Goal: Information Seeking & Learning: Learn about a topic

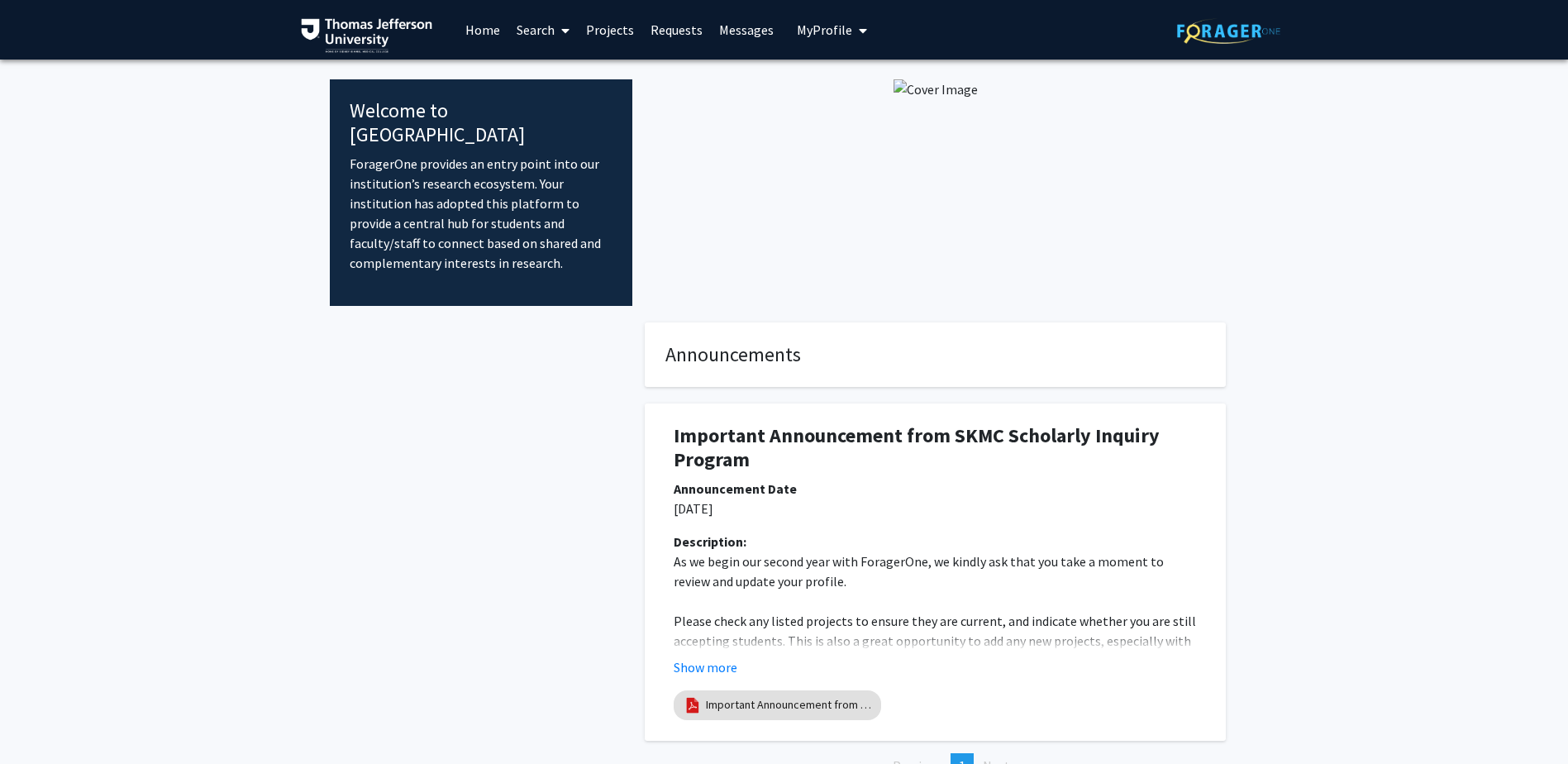
click at [842, 17] on button "My Profile" at bounding box center [832, 29] width 80 height 59
click at [837, 75] on div "[PERSON_NAME] View Profile" at bounding box center [879, 86] width 141 height 37
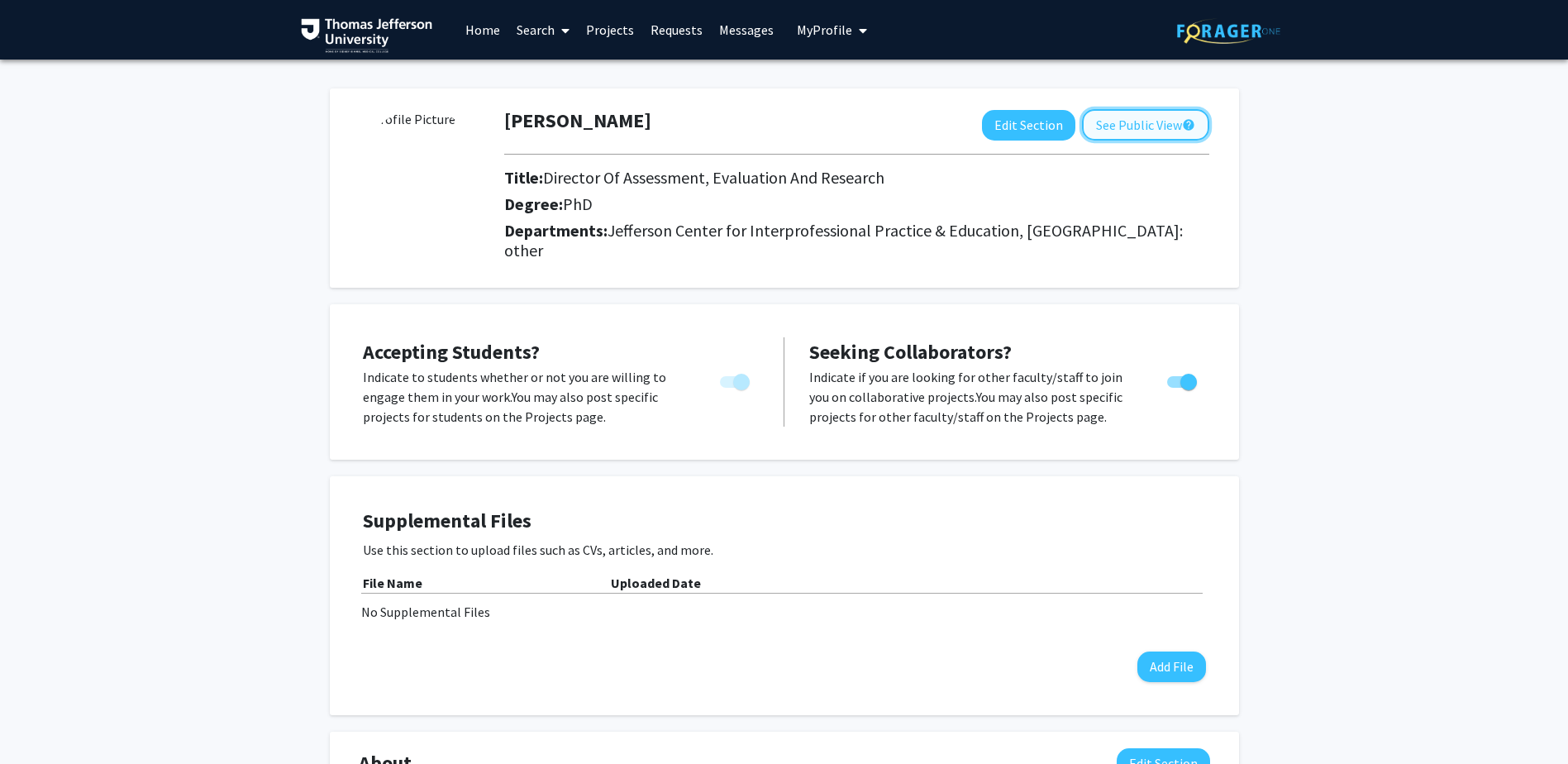
click at [1160, 124] on button "See Public View help" at bounding box center [1145, 124] width 127 height 31
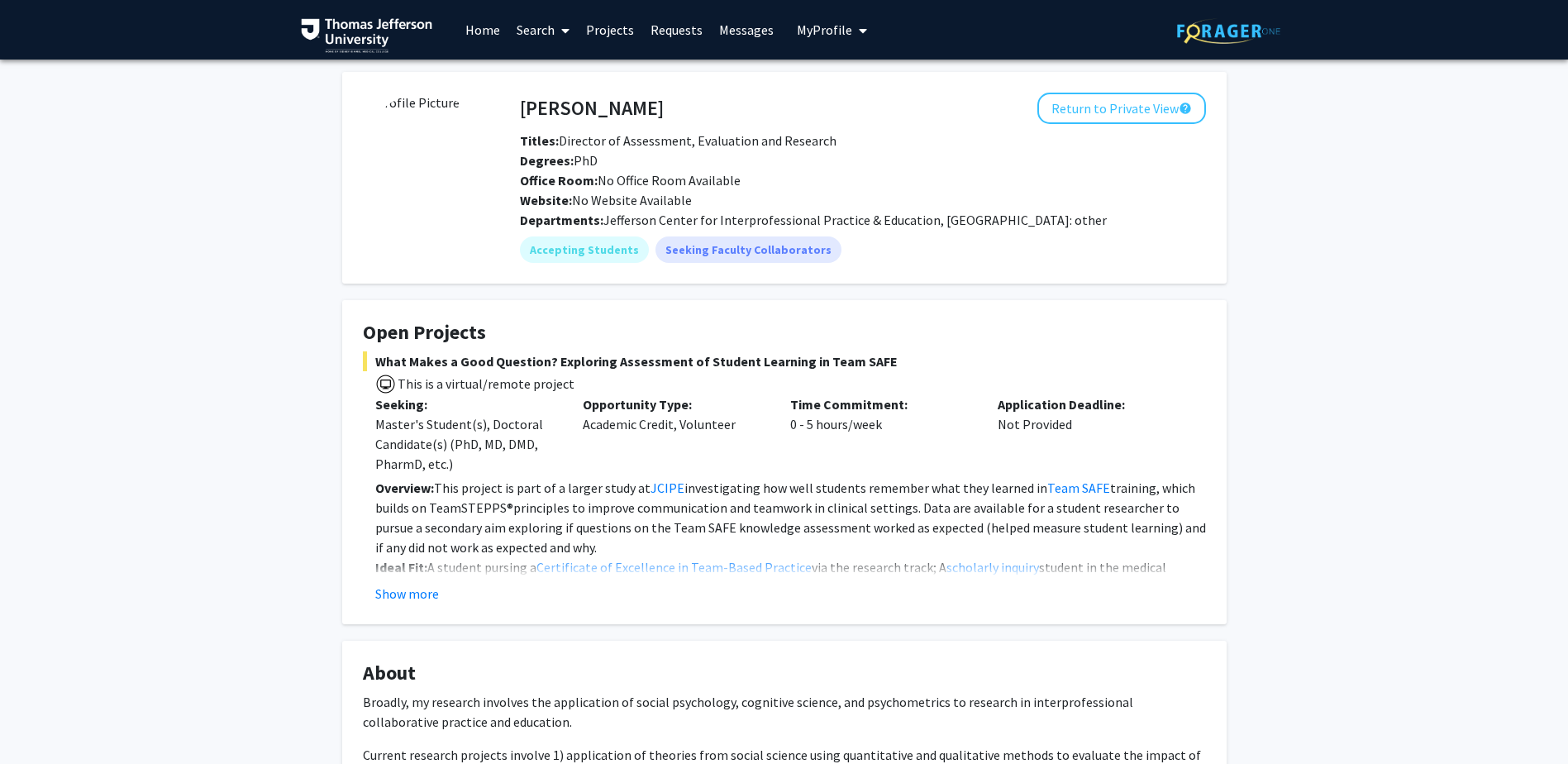
drag, startPoint x: 547, startPoint y: 362, endPoint x: 869, endPoint y: 368, distance: 322.1
click at [869, 368] on span "What Makes a Good Question? Exploring Assessment of Student Learning in Team SA…" at bounding box center [784, 361] width 843 height 20
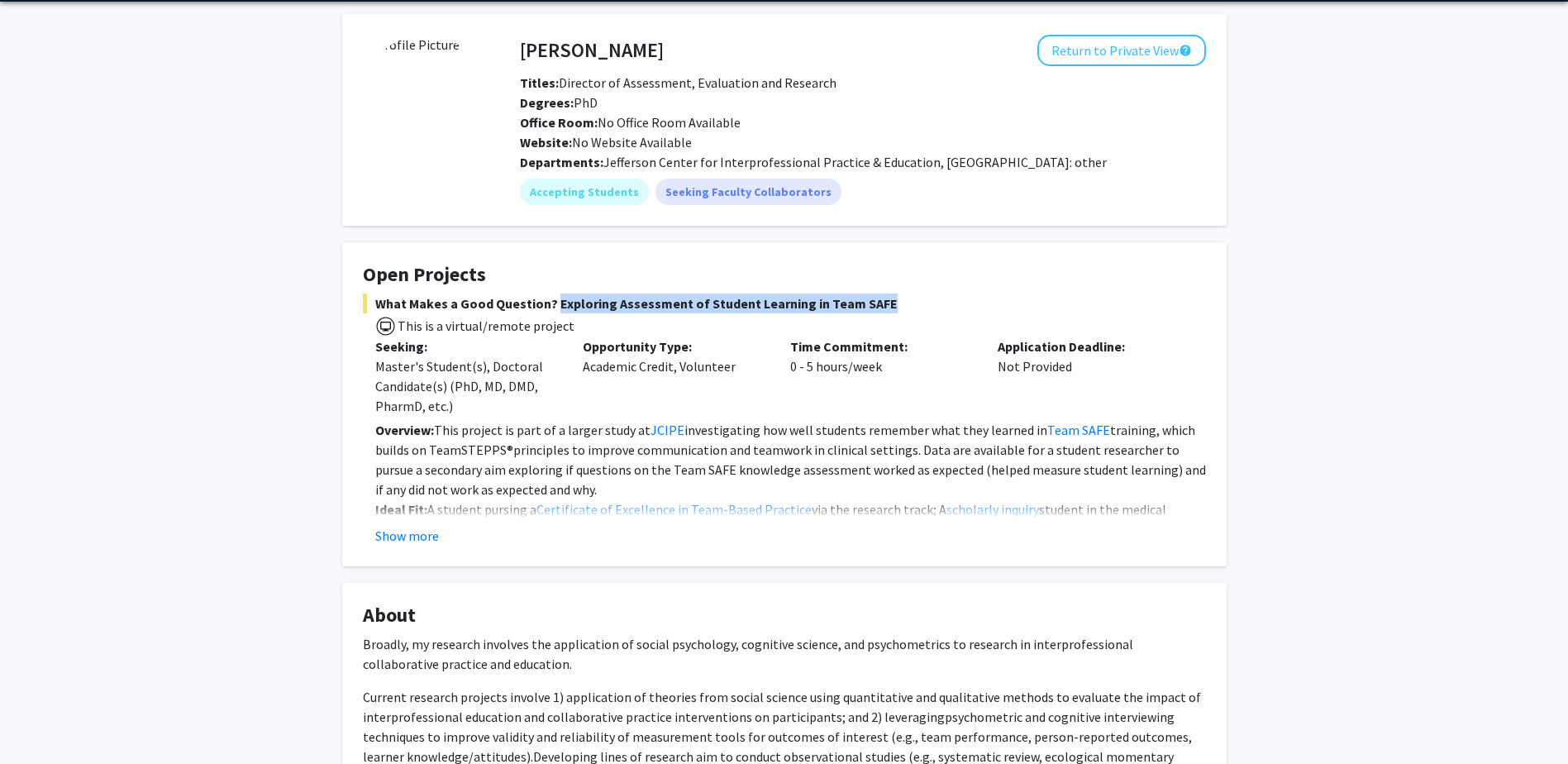
scroll to position [166, 0]
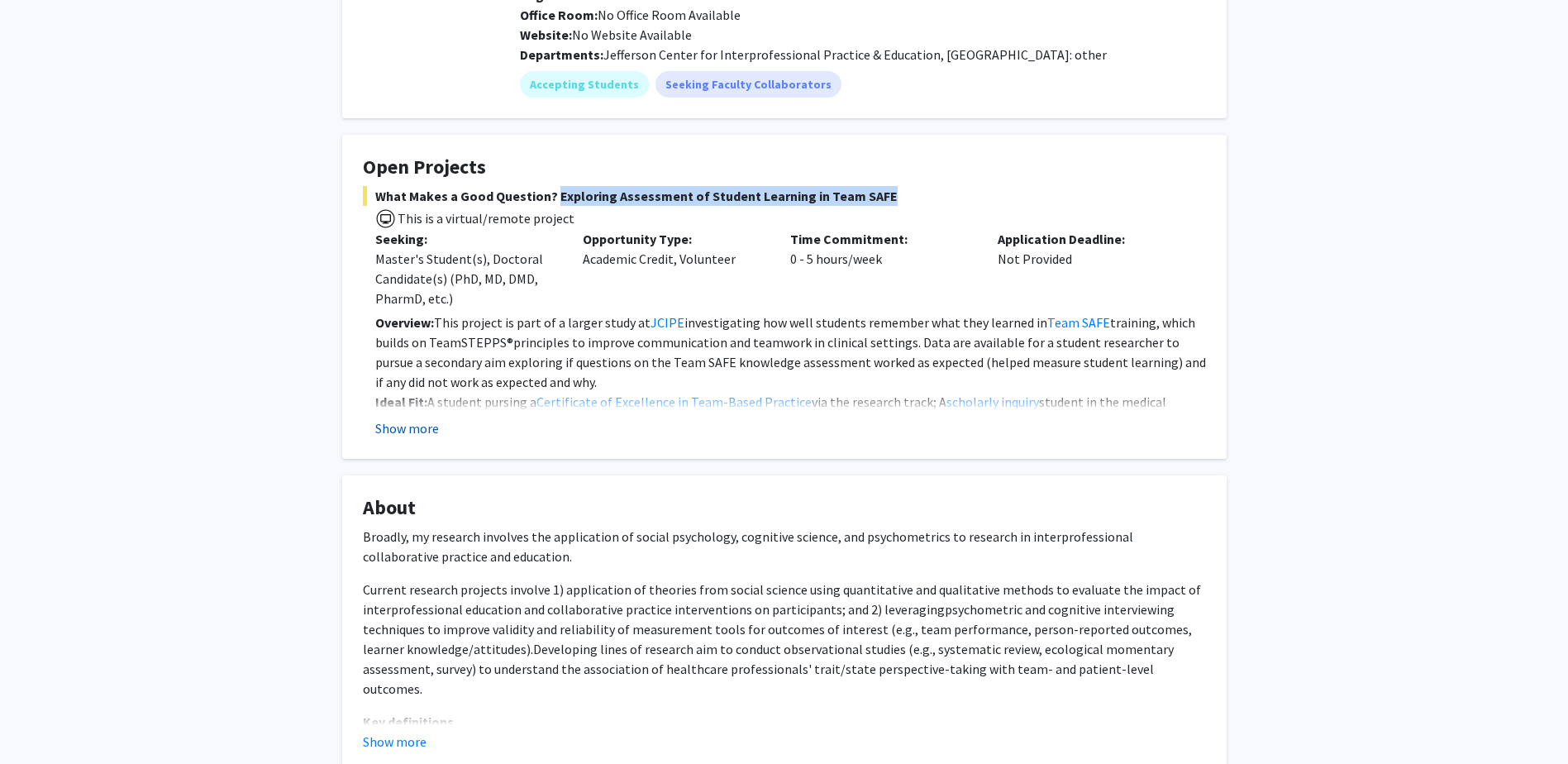
click at [414, 428] on button "Show more" at bounding box center [408, 428] width 64 height 20
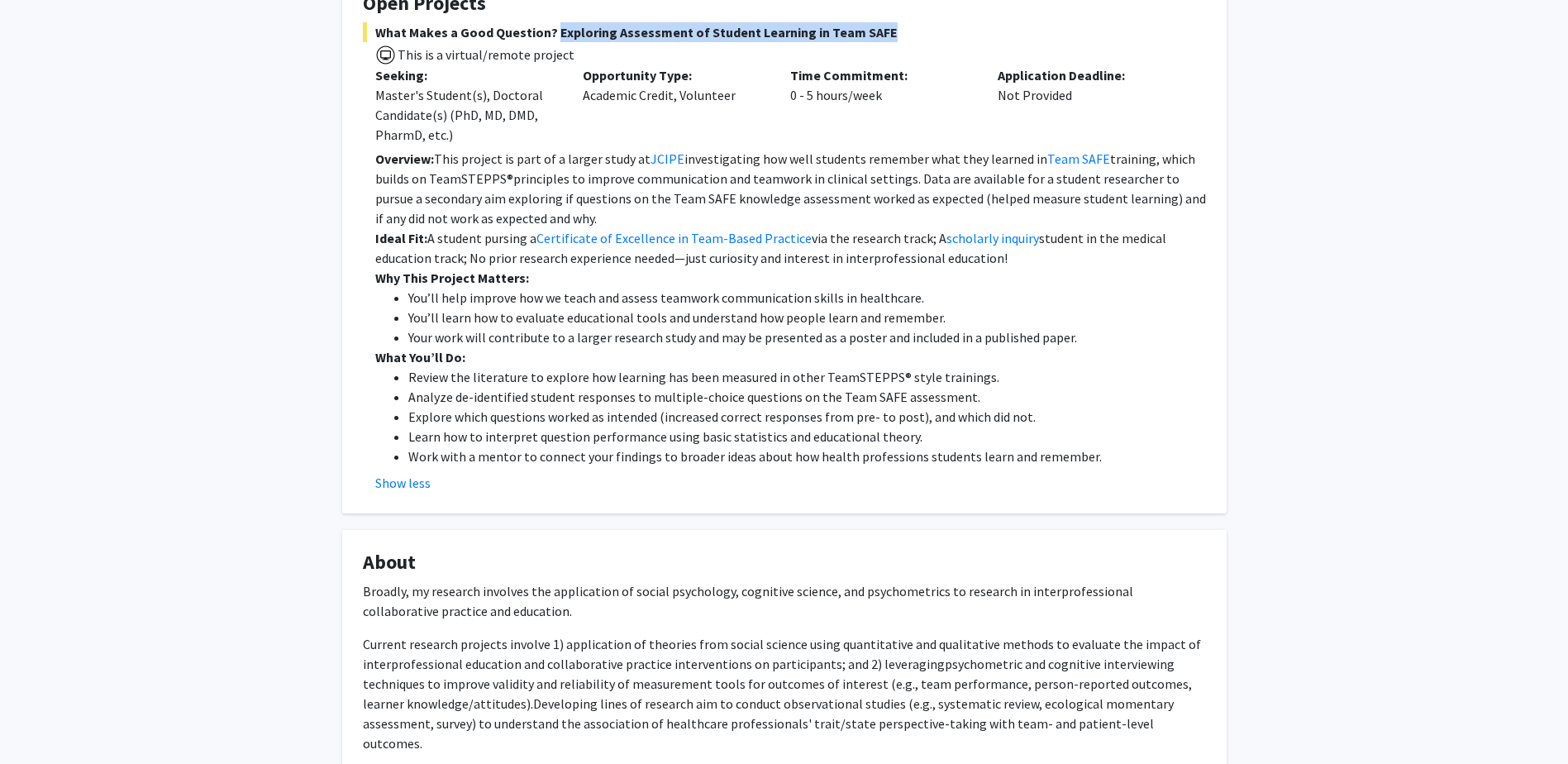
scroll to position [331, 0]
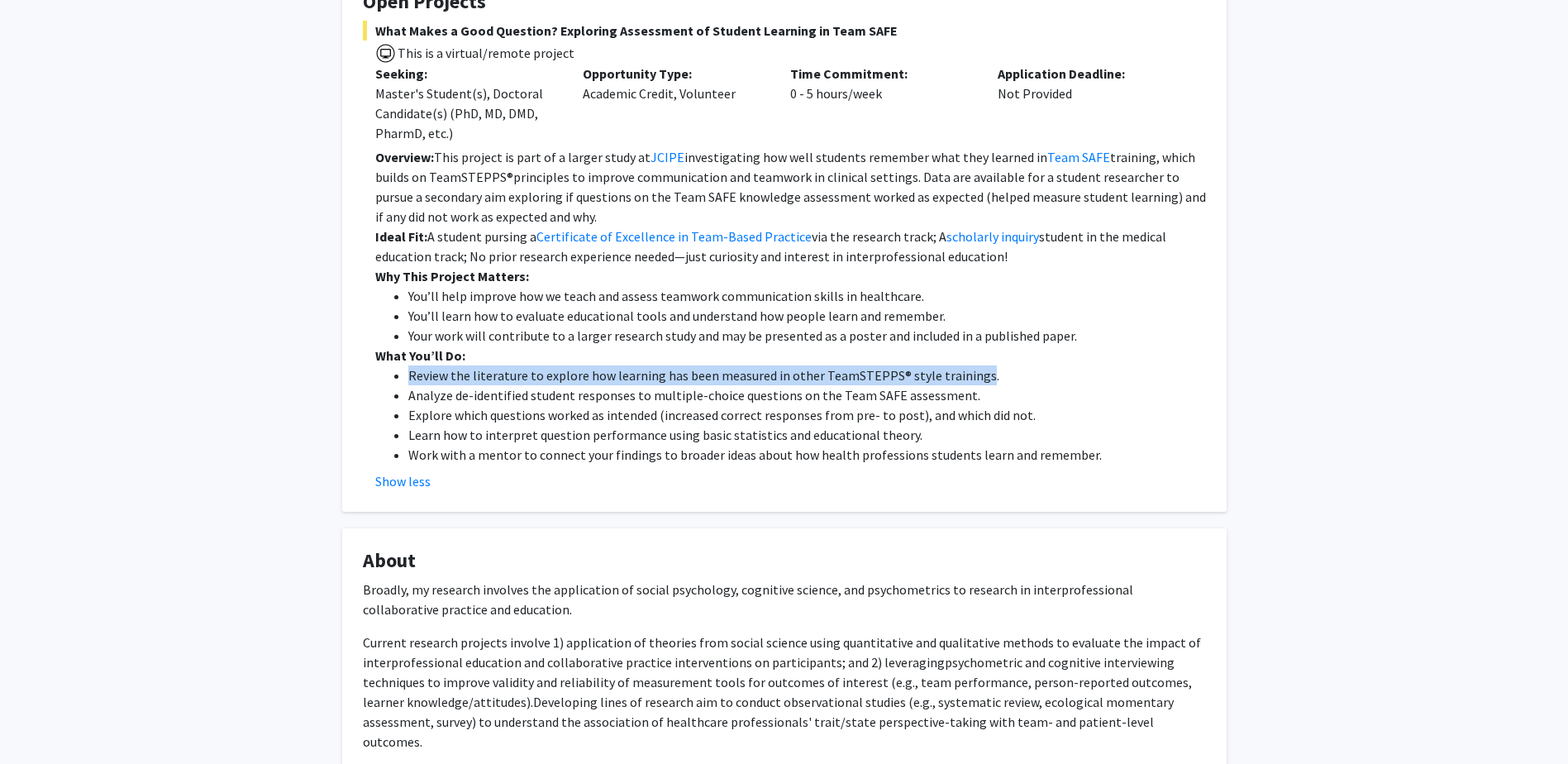
drag, startPoint x: 409, startPoint y: 376, endPoint x: 971, endPoint y: 382, distance: 562.0
click at [971, 382] on li "Review the literature to explore how learning has been measured in other TeamST…" at bounding box center [807, 375] width 798 height 20
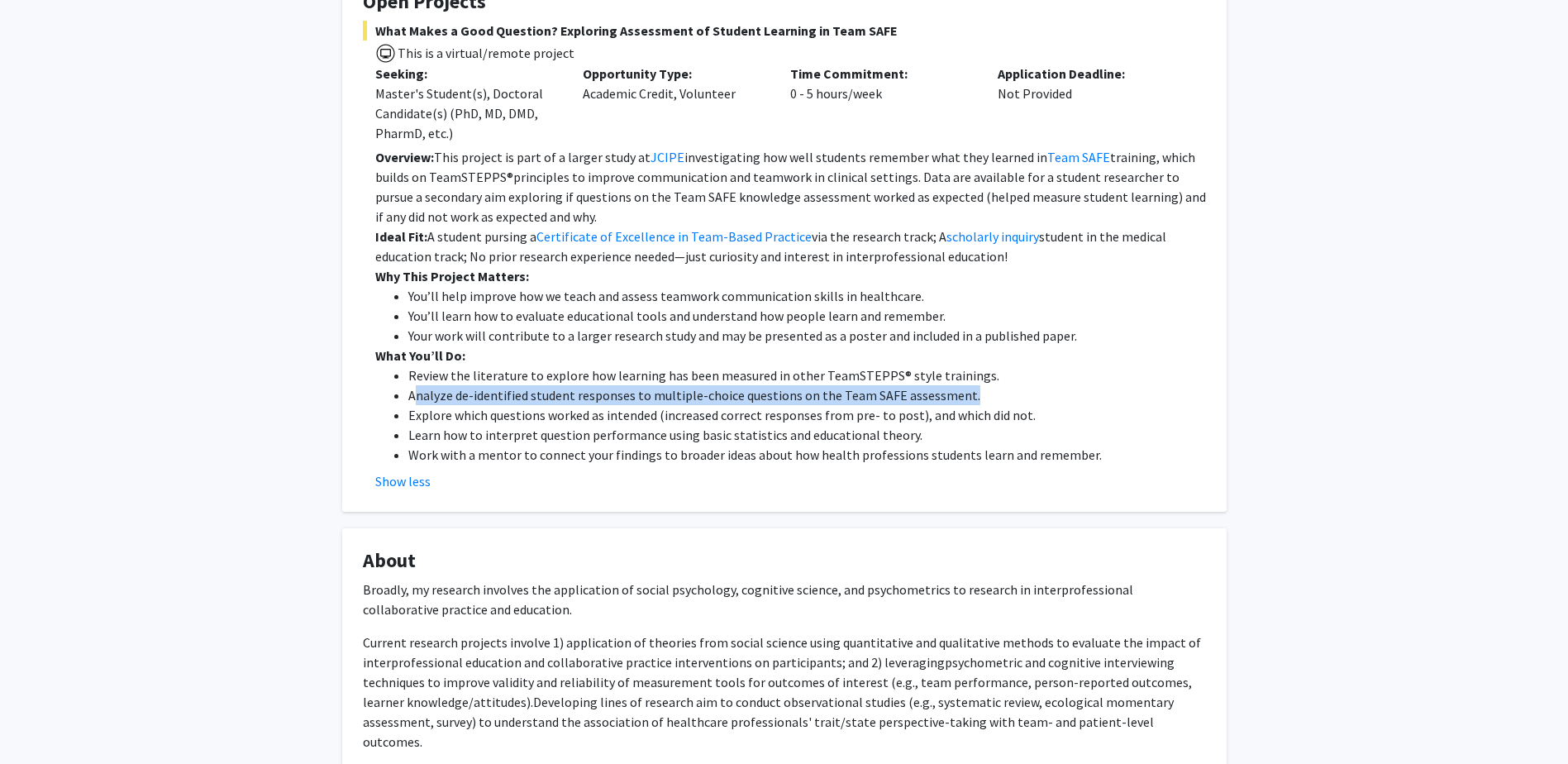
drag, startPoint x: 412, startPoint y: 399, endPoint x: 969, endPoint y: 396, distance: 557.0
click at [969, 396] on li "Analyze de-identified student responses to multiple-choice questions on the Tea…" at bounding box center [807, 395] width 798 height 20
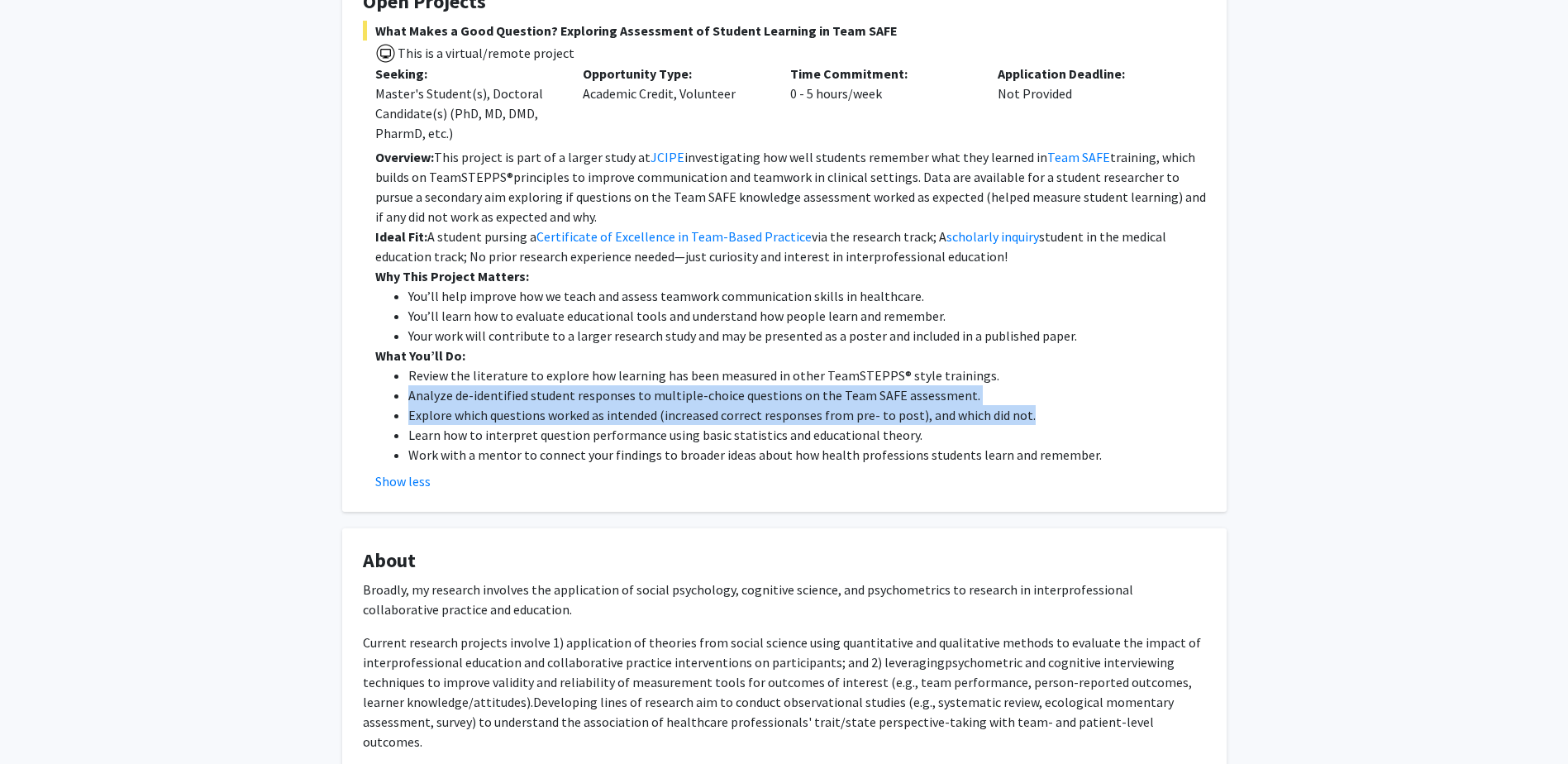
drag, startPoint x: 412, startPoint y: 396, endPoint x: 1037, endPoint y: 422, distance: 625.5
click at [1037, 422] on ul "Review the literature to explore how learning has been measured in other TeamST…" at bounding box center [791, 415] width 831 height 99
copy ul "Analyze de-identified student responses to multiple-choice questions on the Tea…"
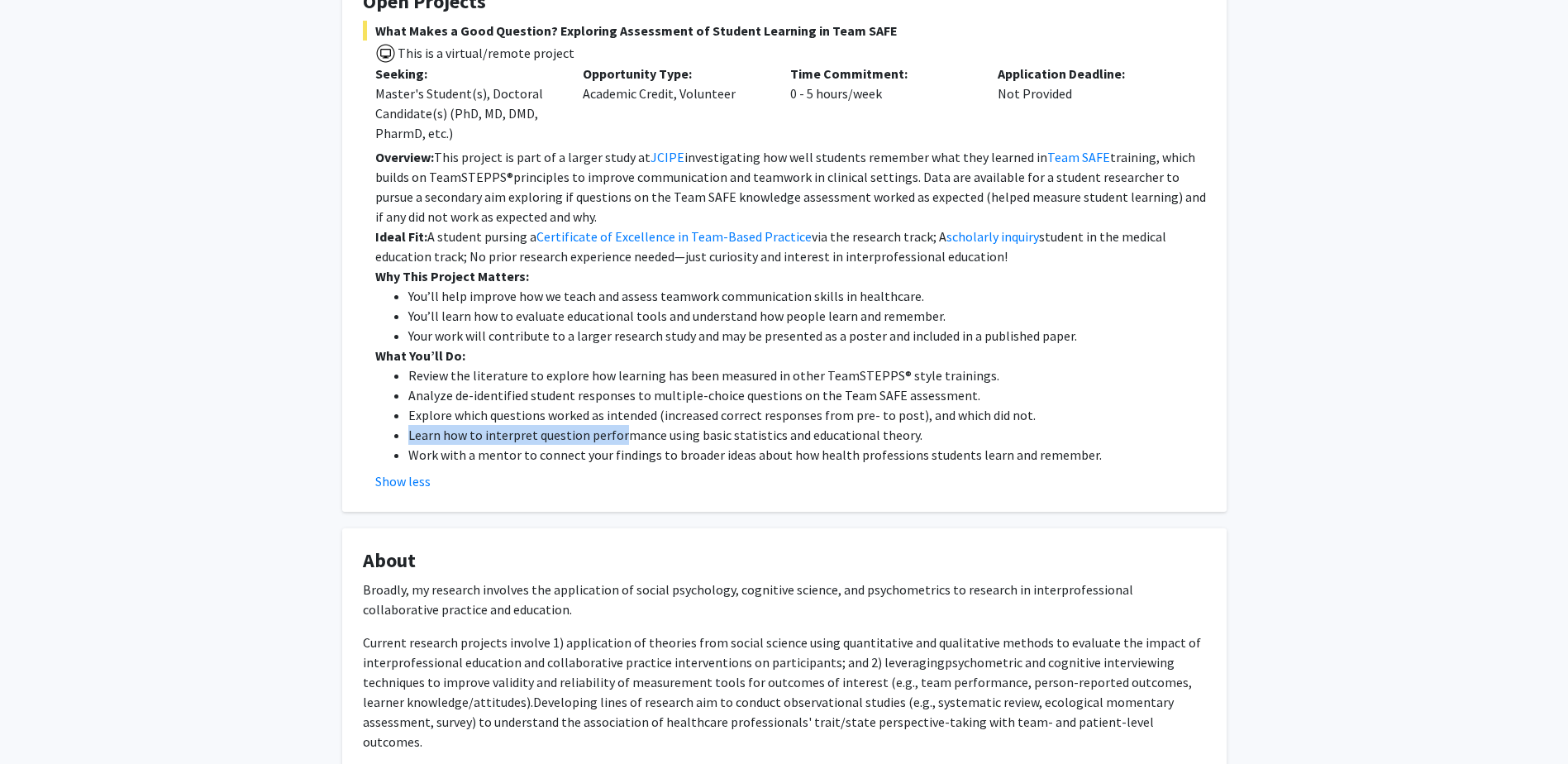
drag, startPoint x: 409, startPoint y: 443, endPoint x: 617, endPoint y: 434, distance: 208.2
click at [617, 434] on li "Learn how to interpret question performance using basic statistics and educatio…" at bounding box center [807, 434] width 798 height 20
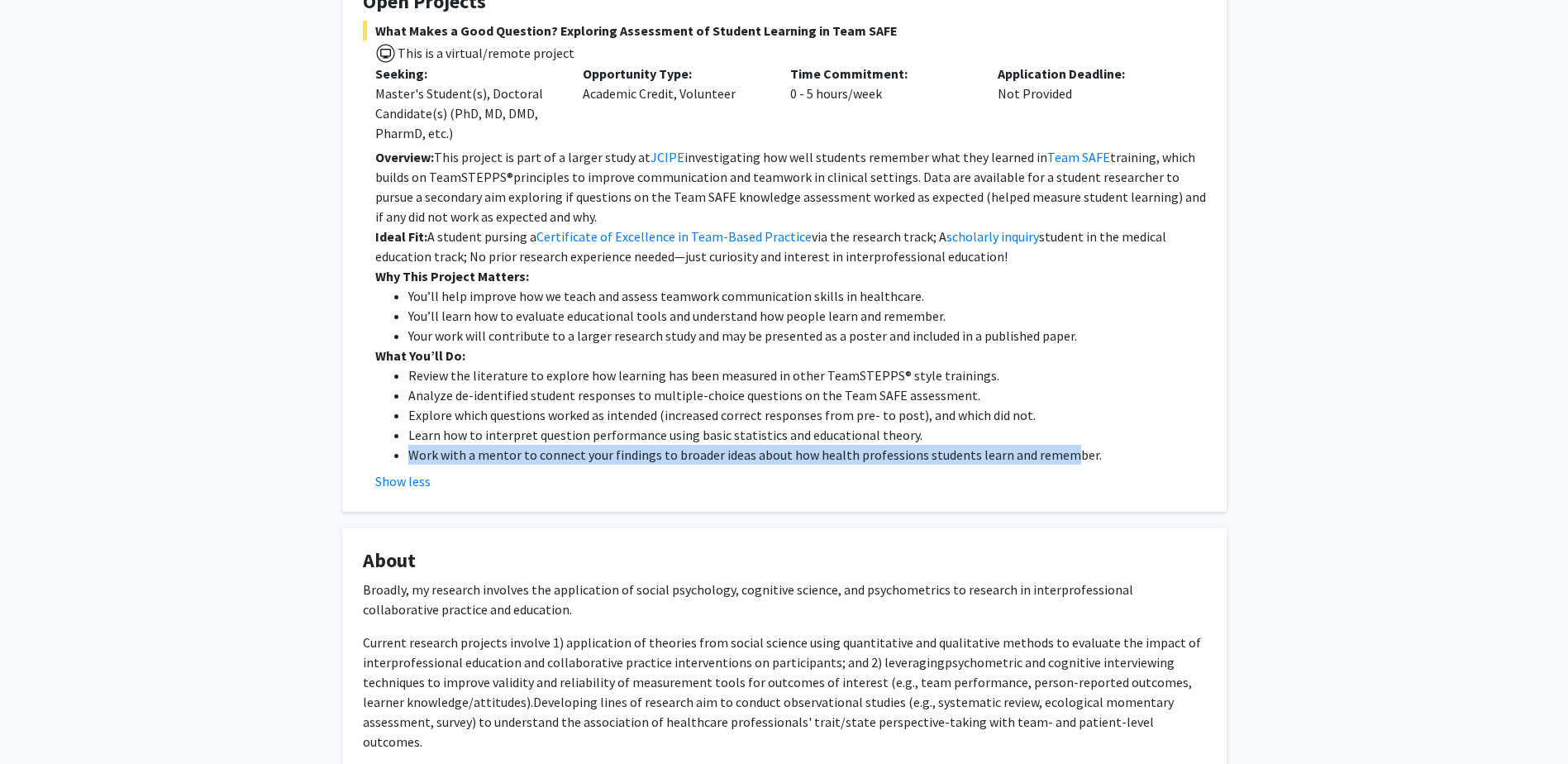
drag, startPoint x: 542, startPoint y: 458, endPoint x: 1059, endPoint y: 461, distance: 517.0
click at [1059, 461] on li "Work with a mentor to connect your findings to broader ideas about how health p…" at bounding box center [807, 454] width 798 height 20
